Goal: Task Accomplishment & Management: Complete application form

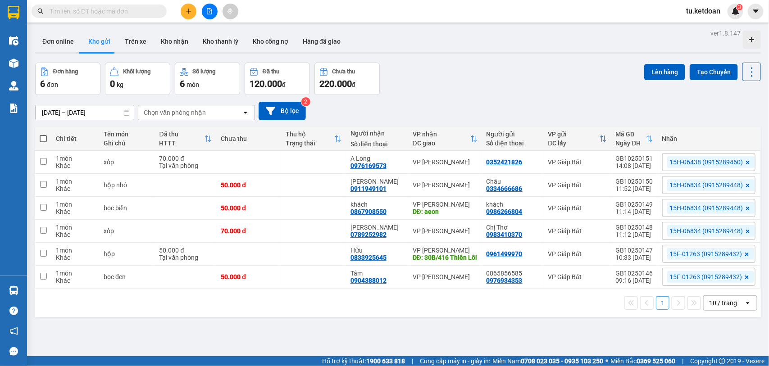
click at [107, 12] on input "text" at bounding box center [103, 11] width 106 height 10
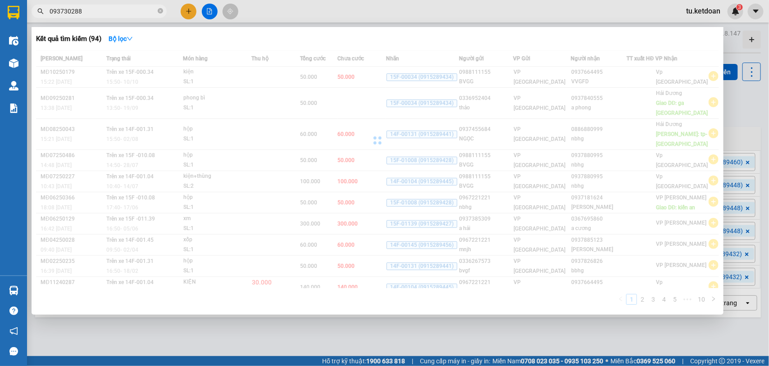
type input "0937302888"
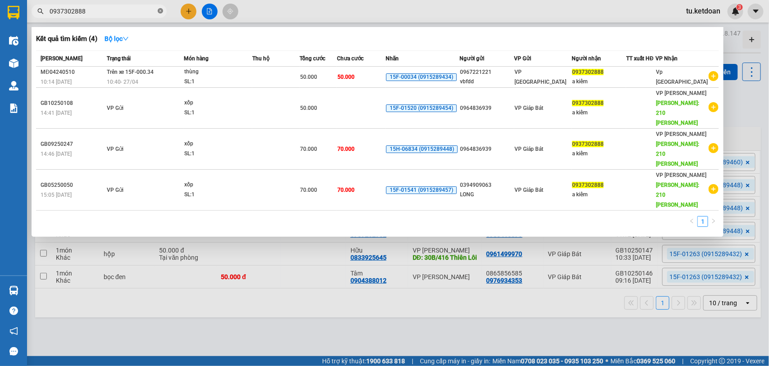
click at [161, 9] on icon "close-circle" at bounding box center [160, 10] width 5 height 5
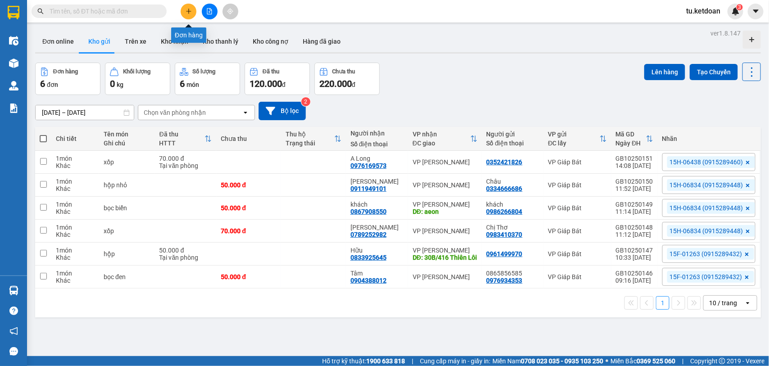
click at [190, 12] on icon "plus" at bounding box center [189, 11] width 6 height 6
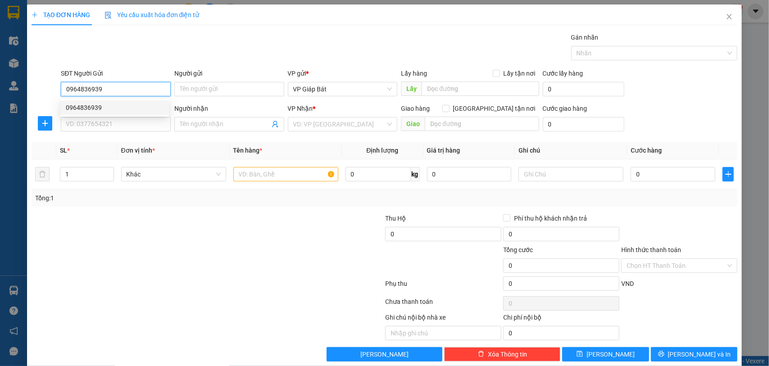
click at [92, 106] on div "0964836939" at bounding box center [115, 108] width 98 height 10
type input "0964836939"
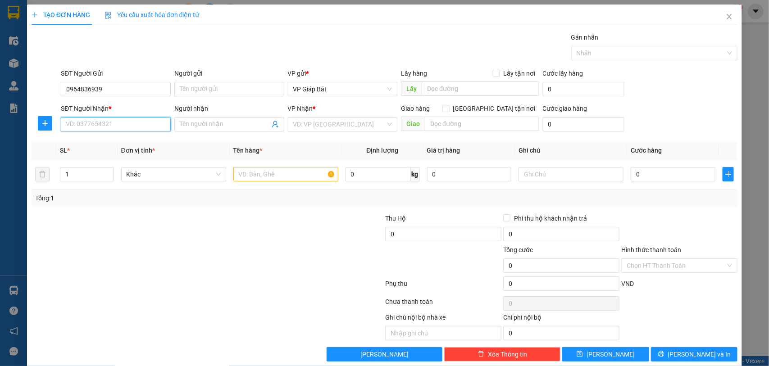
click at [98, 123] on input "SĐT Người Nhận *" at bounding box center [116, 124] width 110 height 14
click at [92, 141] on div "0937302888 - a kiểm" at bounding box center [115, 143] width 98 height 10
type input "0937302888"
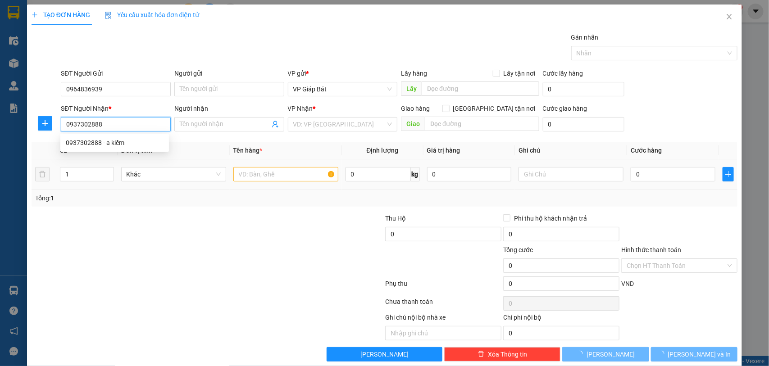
type input "a kiểm"
type input "210 VĂN CAO"
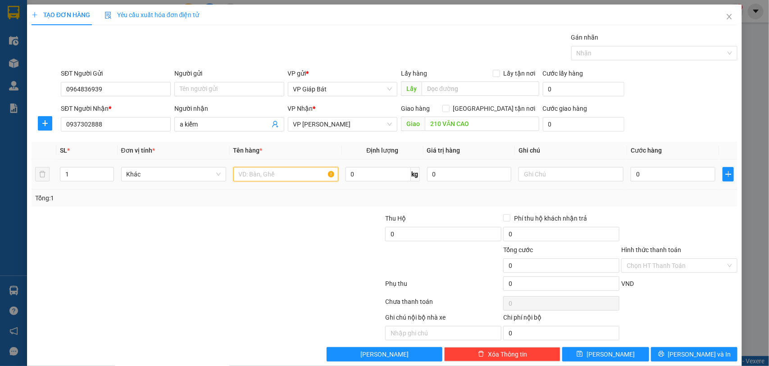
click at [265, 175] on input "text" at bounding box center [285, 174] width 105 height 14
type input "xốp"
click at [652, 180] on input "0" at bounding box center [673, 174] width 85 height 14
type input "5"
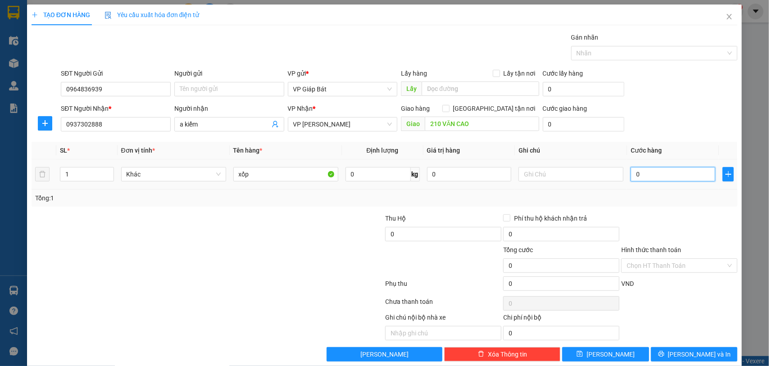
type input "5"
type input "50"
type input "500"
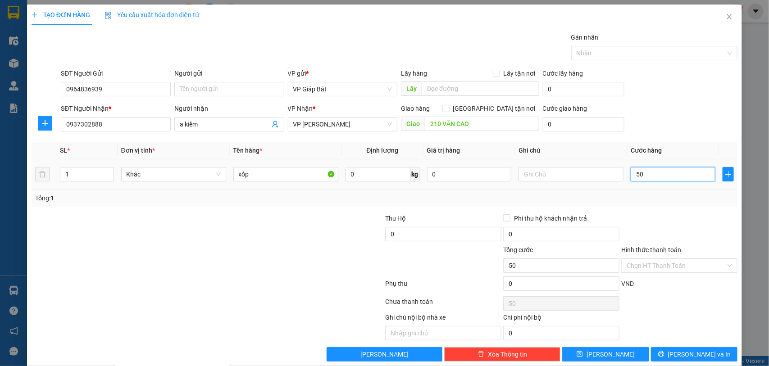
type input "500"
type input "5.000"
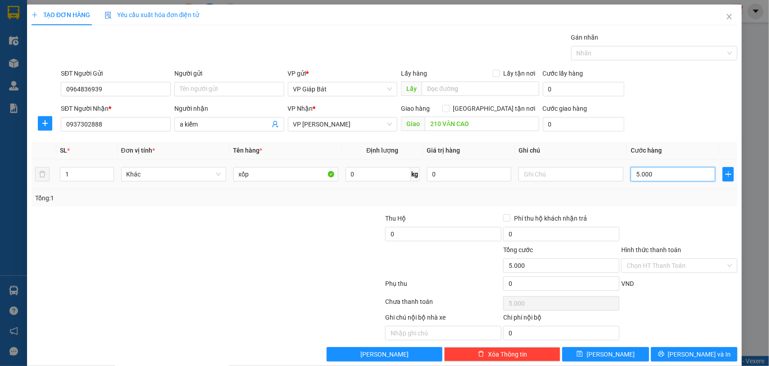
type input "50.000"
click at [653, 269] on input "Hình thức thanh toán" at bounding box center [676, 266] width 99 height 14
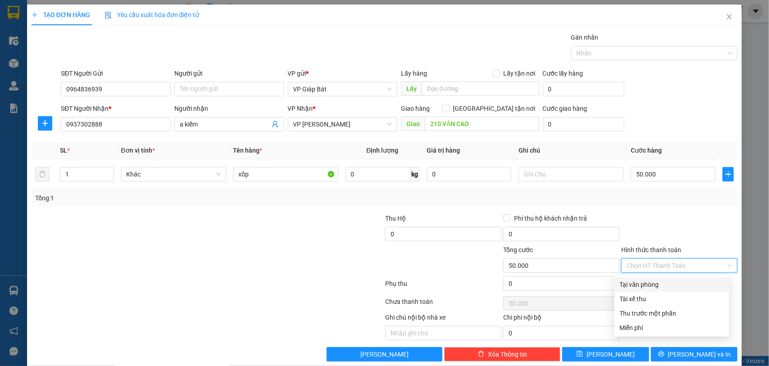
click at [654, 288] on div "Tại văn phòng" at bounding box center [672, 285] width 104 height 10
type input "0"
click at [633, 52] on div at bounding box center [650, 53] width 153 height 11
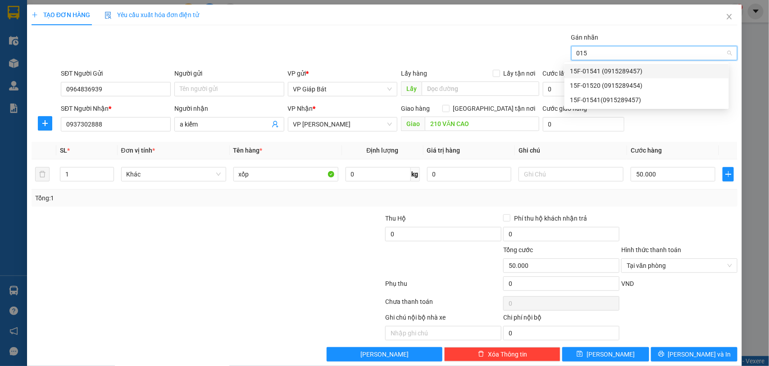
type input "0154"
click at [613, 68] on div "15F-01541 (0915289457)" at bounding box center [647, 71] width 154 height 10
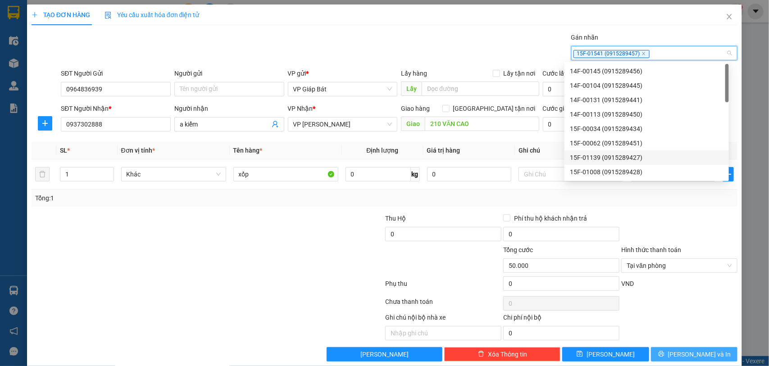
drag, startPoint x: 679, startPoint y: 354, endPoint x: 648, endPoint y: 336, distance: 35.8
click at [677, 354] on button "[PERSON_NAME] và In" at bounding box center [694, 355] width 87 height 14
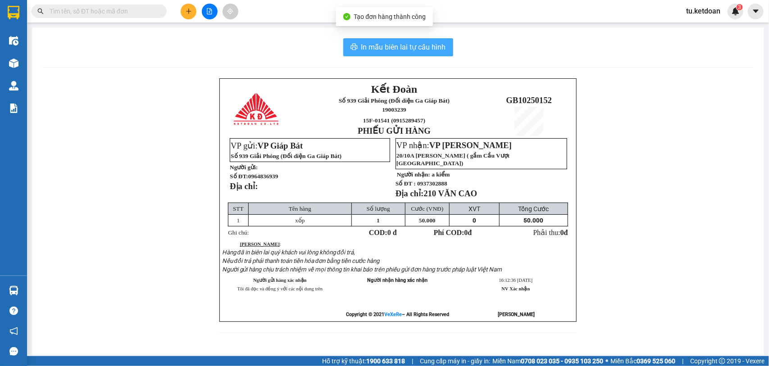
click at [401, 43] on span "In mẫu biên lai tự cấu hình" at bounding box center [403, 46] width 85 height 11
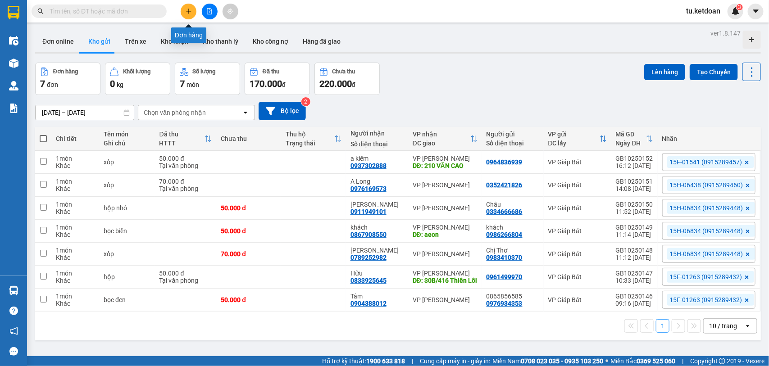
click at [188, 13] on icon "plus" at bounding box center [189, 11] width 6 height 6
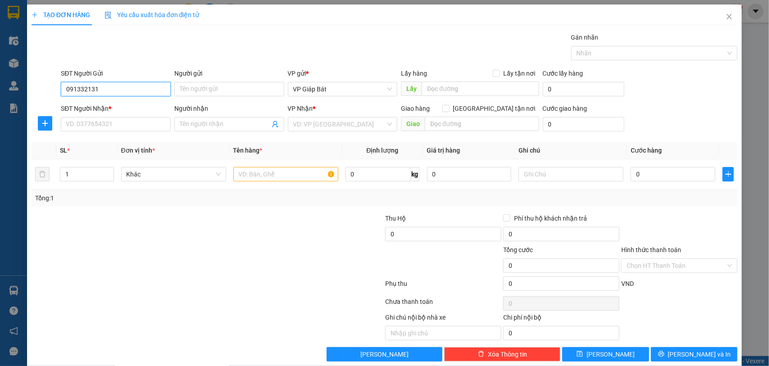
type input "0913321312"
drag, startPoint x: 110, startPoint y: 105, endPoint x: 109, endPoint y: 111, distance: 5.9
click at [110, 106] on div "0913321312 - [GEOGRAPHIC_DATA]" at bounding box center [116, 108] width 101 height 10
type input "Luyến"
type input "0913321312"
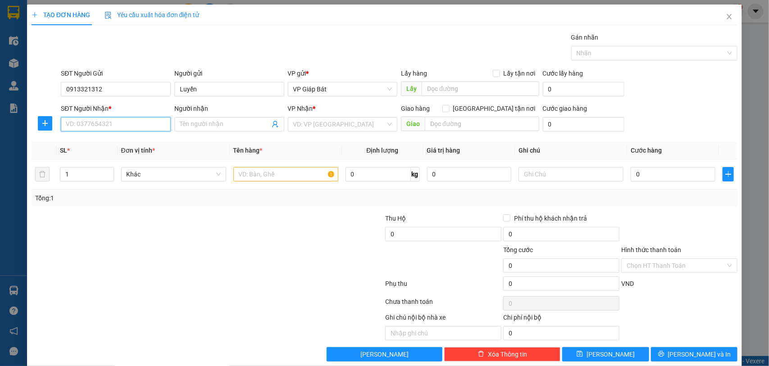
click at [107, 125] on input "SĐT Người Nhận *" at bounding box center [116, 124] width 110 height 14
type input "0904478186"
click at [115, 140] on div "0904478186 - a huy" at bounding box center [115, 143] width 98 height 10
type input "a huy"
type input "0904478186"
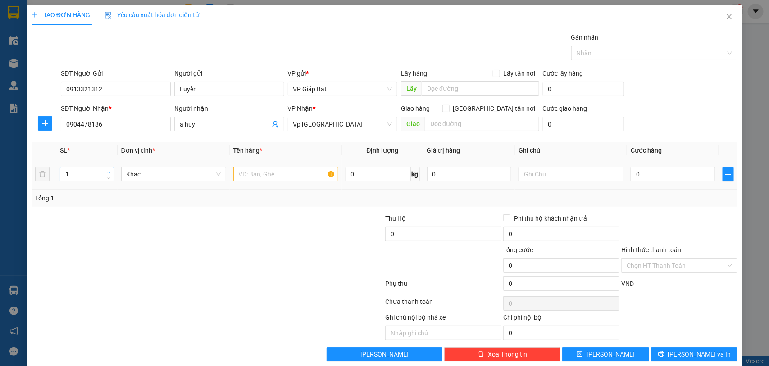
type input "2"
click at [107, 172] on icon "up" at bounding box center [108, 172] width 3 height 3
click at [257, 177] on input "text" at bounding box center [285, 174] width 105 height 14
type input "bọc"
click at [631, 177] on input "0" at bounding box center [673, 174] width 85 height 14
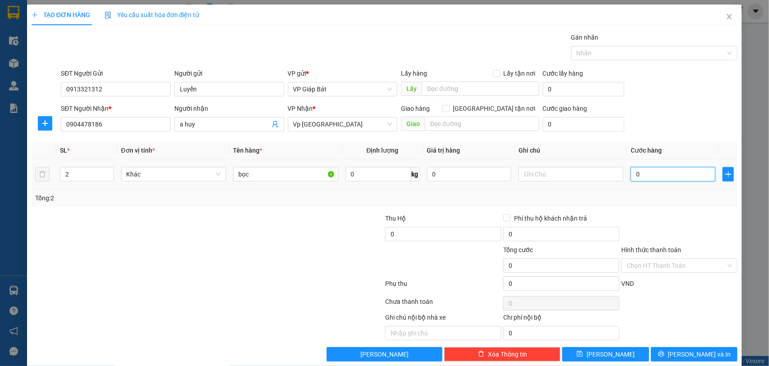
type input "1"
type input "10"
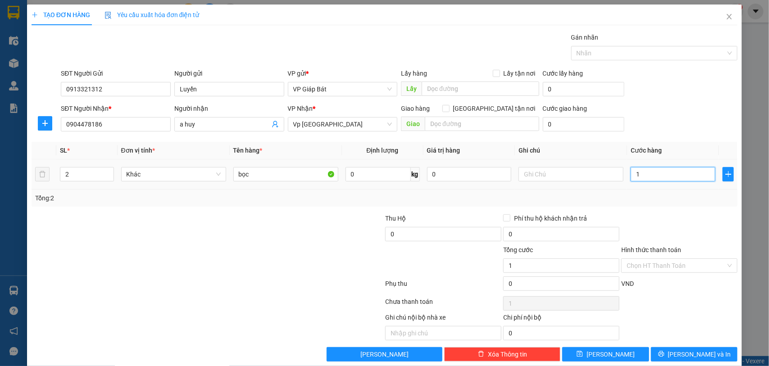
type input "10"
type input "100"
type input "1.000"
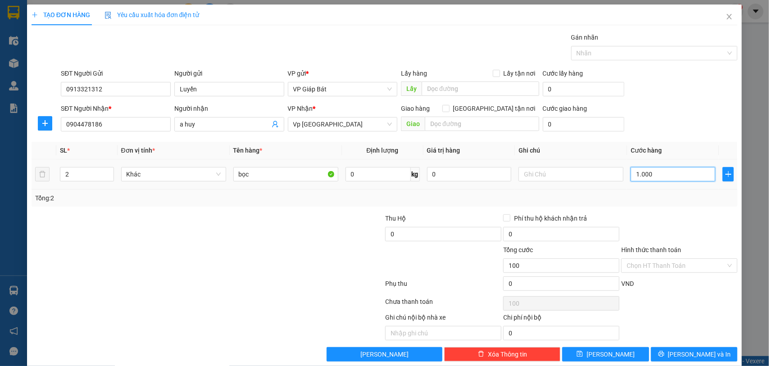
type input "1.000"
type input "10.000"
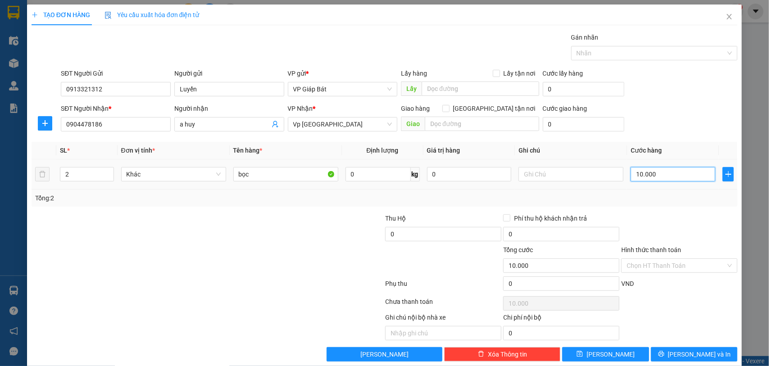
type input "100.000"
drag, startPoint x: 647, startPoint y: 266, endPoint x: 648, endPoint y: 287, distance: 21.2
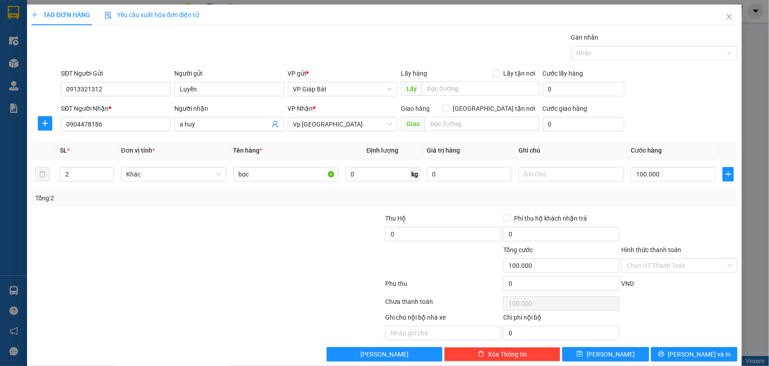
click at [647, 267] on input "Hình thức thanh toán" at bounding box center [676, 266] width 99 height 14
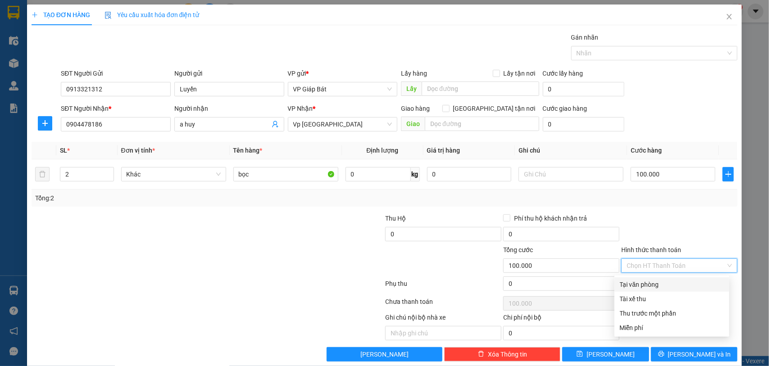
click at [648, 286] on div "Tại văn phòng" at bounding box center [672, 285] width 104 height 10
type input "0"
click at [605, 52] on div at bounding box center [650, 53] width 153 height 11
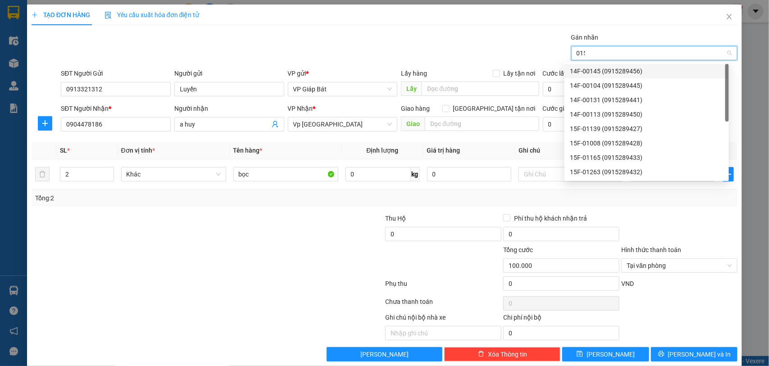
type input "0154"
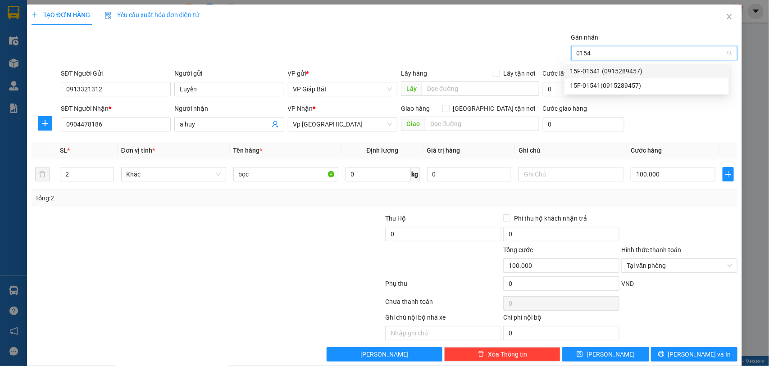
click at [604, 69] on div "15F-01541 (0915289457)" at bounding box center [647, 71] width 154 height 10
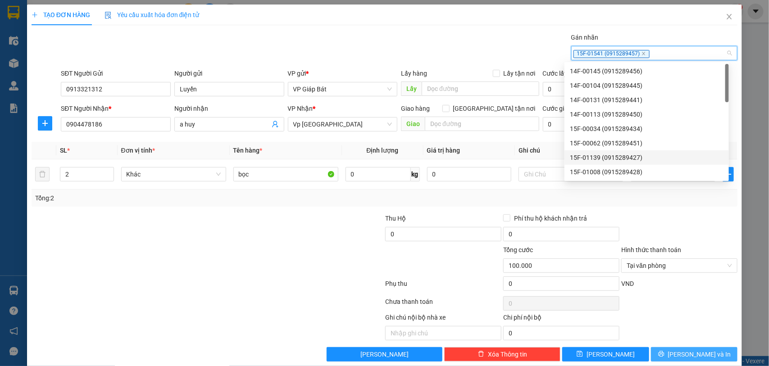
click at [683, 355] on span "[PERSON_NAME] và In" at bounding box center [699, 355] width 63 height 10
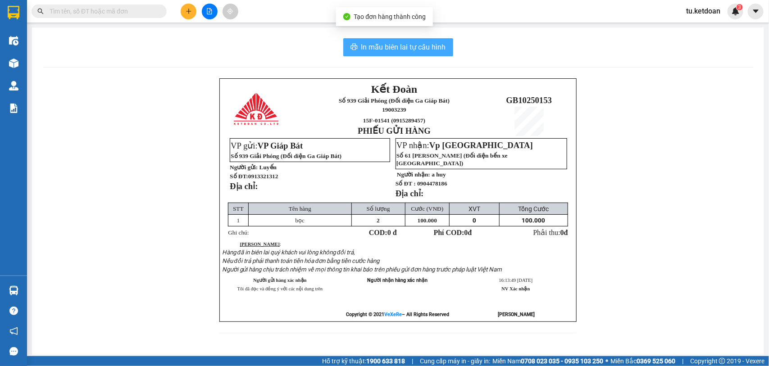
click at [388, 46] on span "In mẫu biên lai tự cấu hình" at bounding box center [403, 46] width 85 height 11
